Goal: Task Accomplishment & Management: Manage account settings

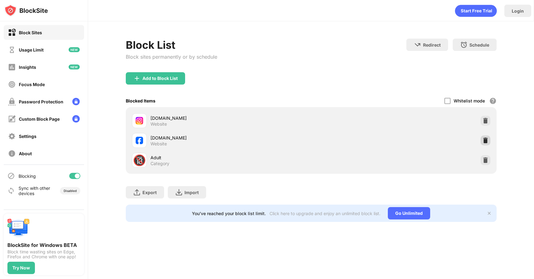
click at [483, 138] on img at bounding box center [485, 140] width 6 height 6
